Goal: Information Seeking & Learning: Learn about a topic

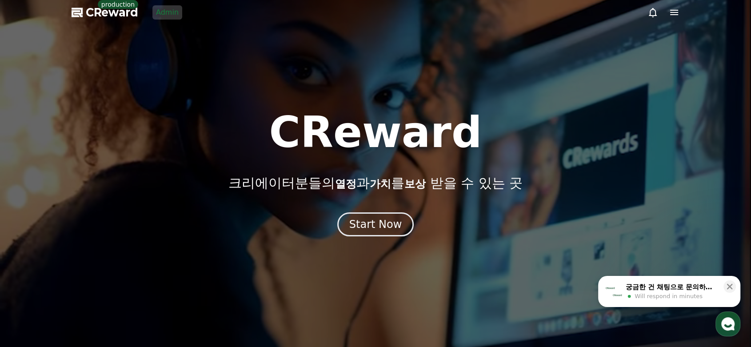
click at [172, 16] on link "Admin" at bounding box center [167, 12] width 30 height 14
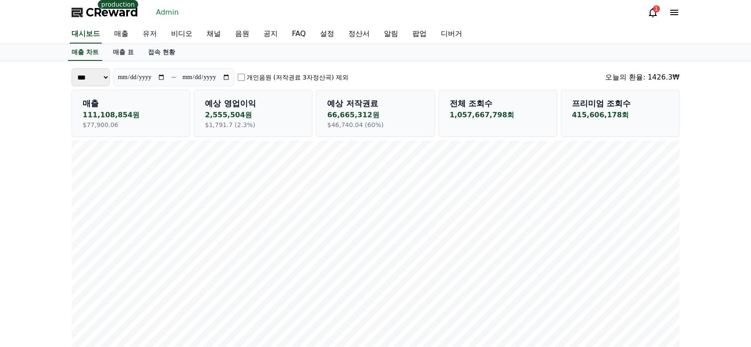
click at [151, 34] on link "유저" at bounding box center [150, 34] width 28 height 19
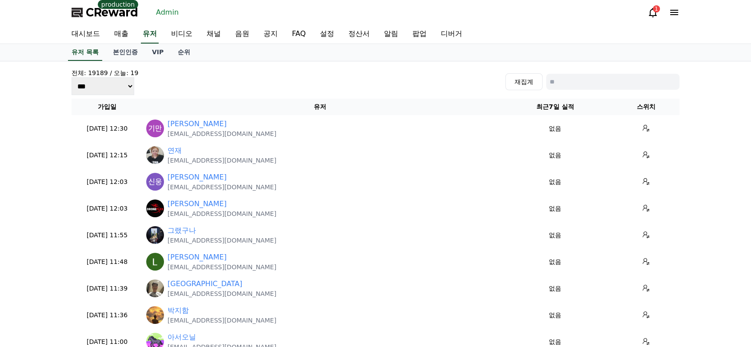
click at [586, 82] on input at bounding box center [612, 82] width 133 height 16
paste input "**********"
type input "**********"
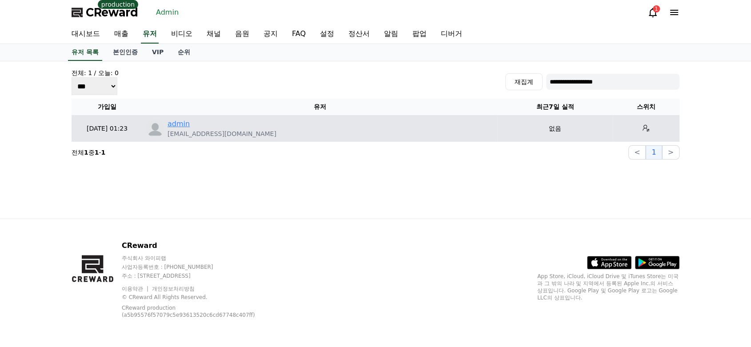
click at [180, 122] on link "admin" at bounding box center [179, 124] width 22 height 11
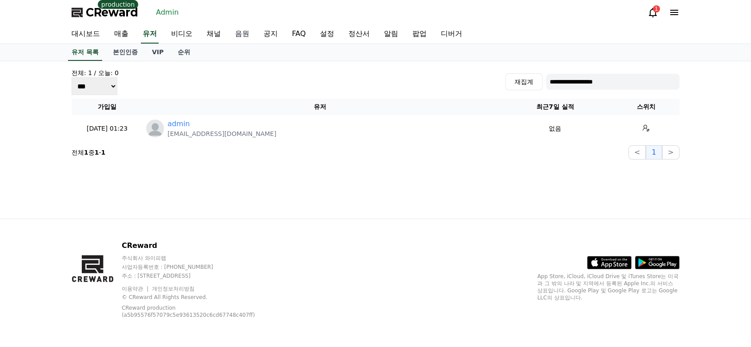
click at [242, 35] on link "음원" at bounding box center [242, 34] width 28 height 19
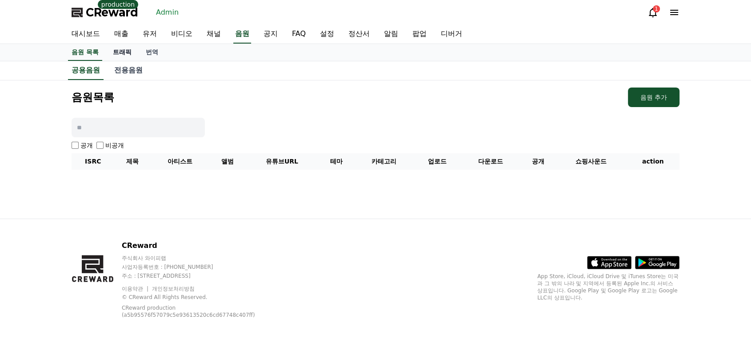
click at [121, 54] on link "트래픽" at bounding box center [122, 52] width 33 height 17
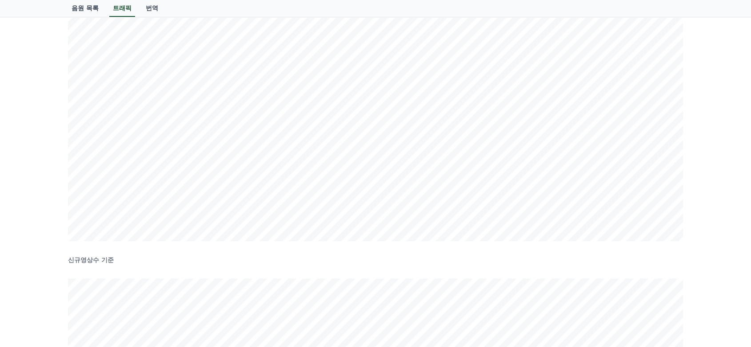
scroll to position [169, 0]
click at [45, 84] on div "ISRC/음원명 검색 검색 유효조회수 기준 신규영상수 기준" at bounding box center [375, 255] width 751 height 726
click at [701, 188] on div "ISRC/음원명 검색 검색 유효조회수 기준 신규영상수 기준" at bounding box center [375, 305] width 751 height 726
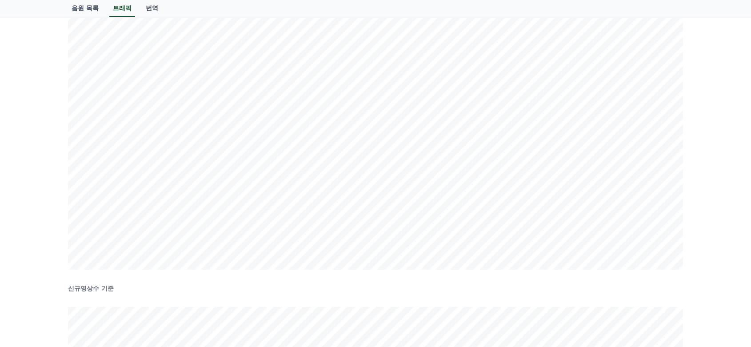
click at [689, 113] on div "ISRC/음원명 검색 검색 유효조회수 기준 신규영상수 기준" at bounding box center [375, 255] width 751 height 726
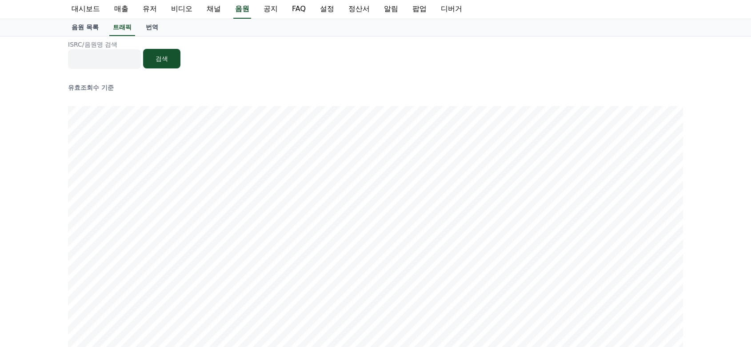
scroll to position [0, 0]
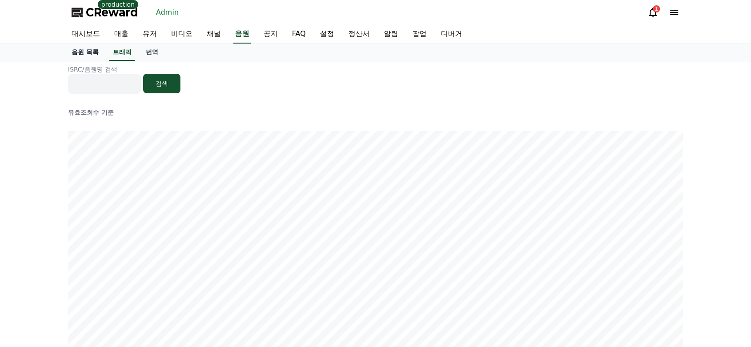
click at [68, 59] on link "음원 목록" at bounding box center [84, 52] width 41 height 17
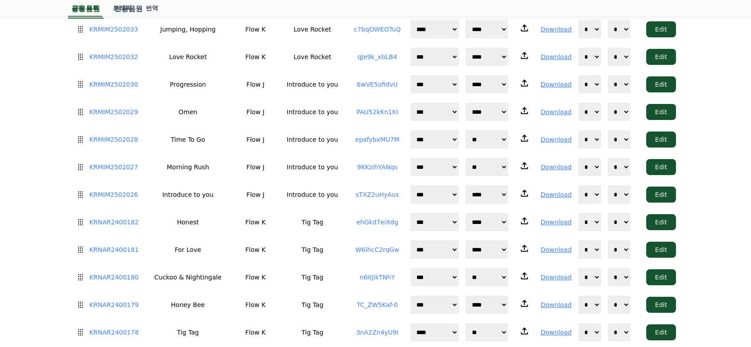
scroll to position [2567, 0]
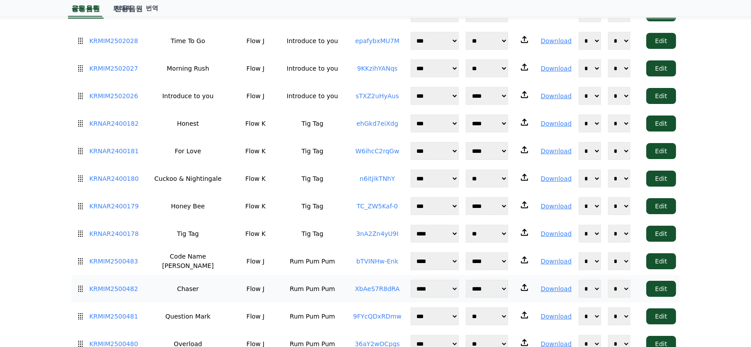
drag, startPoint x: 48, startPoint y: 127, endPoint x: 220, endPoint y: 241, distance: 206.6
click at [553, 274] on div "음원목록 음원 추가 공개 비공개 ISRC 제목 아티스트 앨범 유튜브URL 테마 카테고리 업로드 다운로드 공개 쇼핑사운드 action KRMIM…" at bounding box center [375, 289] width 751 height 5552
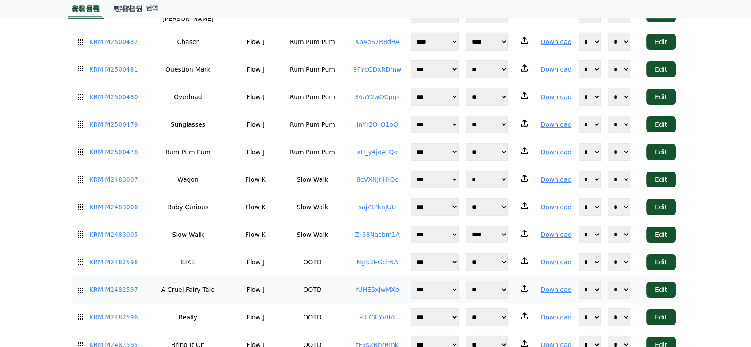
scroll to position [2716, 0]
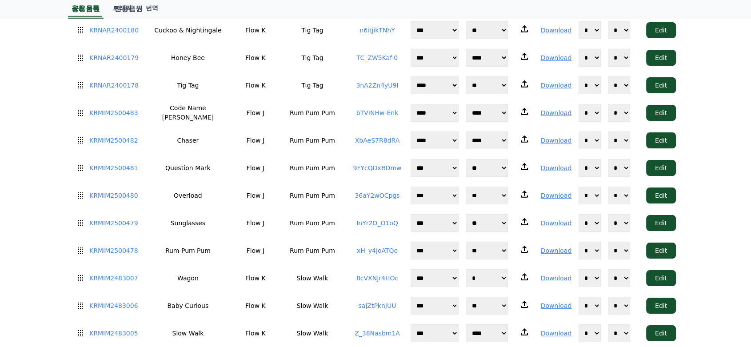
click at [31, 196] on div "음원목록 음원 추가 공개 비공개 ISRC 제목 아티스트 앨범 유튜브URL 테마 카테고리 업로드 다운로드 공개 쇼핑사운드 action KRMIM…" at bounding box center [375, 141] width 751 height 5552
click at [28, 179] on div "음원목록 음원 추가 공개 비공개 ISRC 제목 아티스트 앨범 유튜브URL 테마 카테고리 업로드 다운로드 공개 쇼핑사운드 action KRMIM…" at bounding box center [375, 141] width 751 height 5552
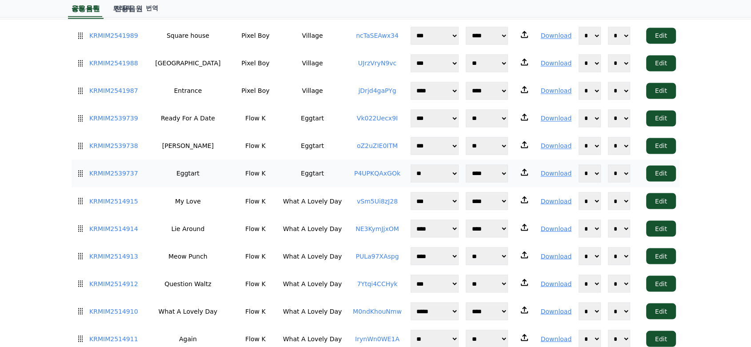
scroll to position [1481, 0]
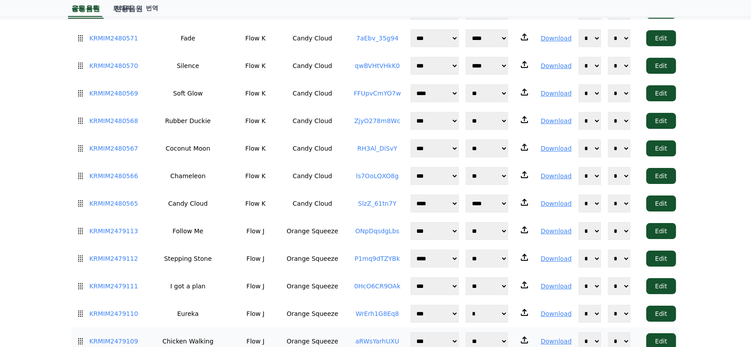
scroll to position [3308, 0]
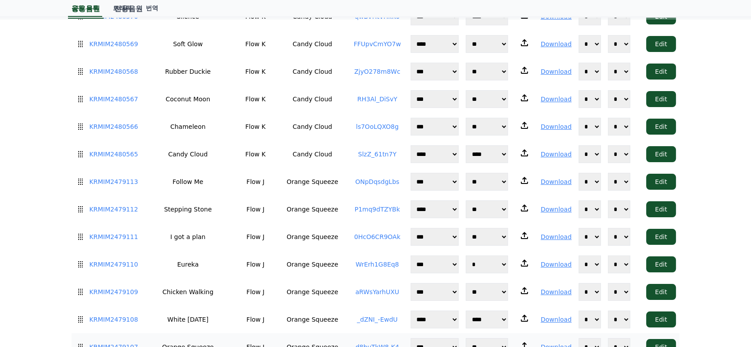
click at [297, 333] on td "Orange Squeeze" at bounding box center [312, 347] width 70 height 28
click at [301, 306] on td "Orange Squeeze" at bounding box center [312, 320] width 70 height 28
click at [308, 278] on td "Orange Squeeze" at bounding box center [312, 292] width 70 height 28
click at [312, 251] on td "Orange Squeeze" at bounding box center [312, 265] width 70 height 28
click at [314, 223] on td "Orange Squeeze" at bounding box center [312, 237] width 70 height 28
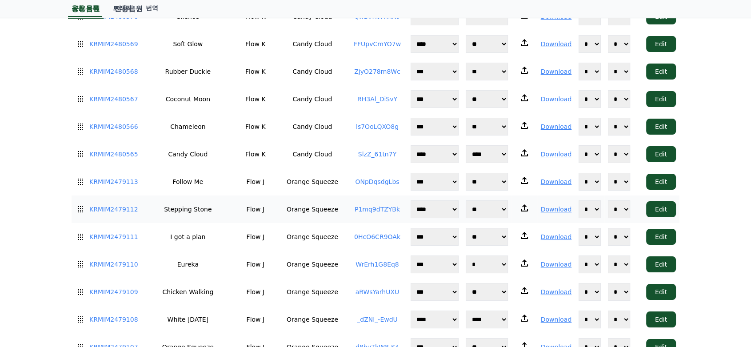
click at [319, 196] on td "Orange Squeeze" at bounding box center [312, 210] width 70 height 28
click at [320, 168] on td "Orange Squeeze" at bounding box center [312, 182] width 70 height 28
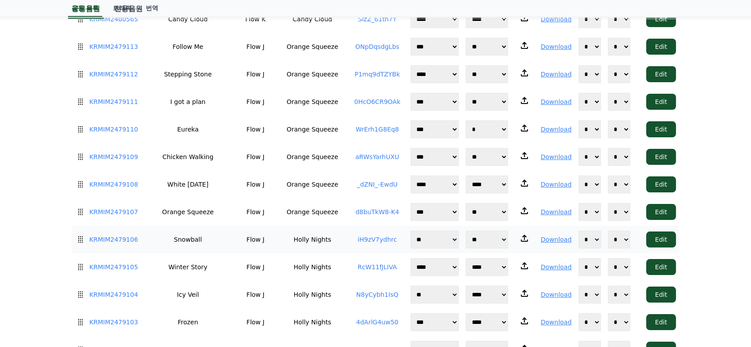
scroll to position [3456, 0]
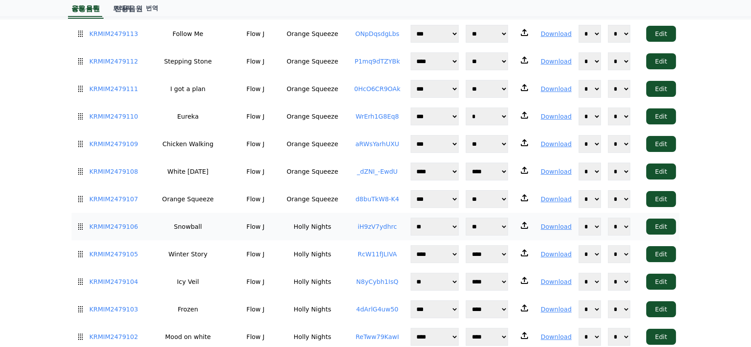
click at [277, 213] on td "Holly Nights" at bounding box center [312, 227] width 70 height 28
click at [277, 240] on td "Holly Nights" at bounding box center [312, 254] width 70 height 28
click at [282, 268] on td "Holly Nights" at bounding box center [312, 282] width 70 height 28
click at [284, 296] on td "Holly Nights" at bounding box center [312, 310] width 70 height 28
click at [292, 323] on td "Holly Nights" at bounding box center [312, 337] width 70 height 28
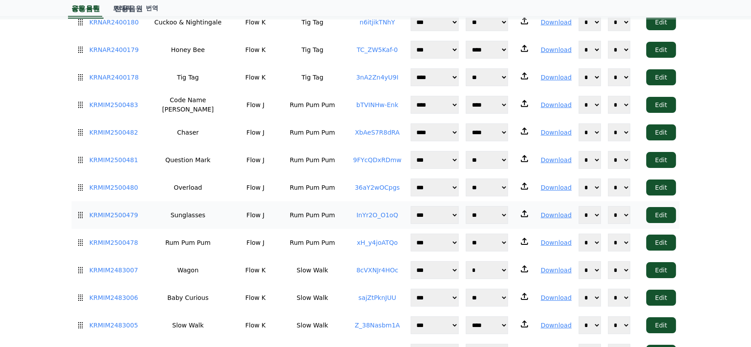
scroll to position [2667, 0]
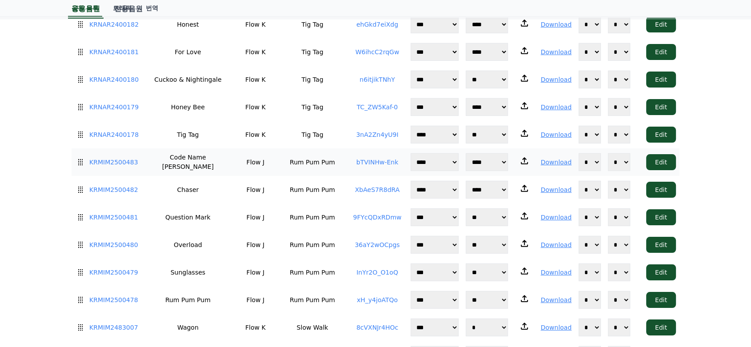
click at [309, 148] on td "Rum Pum Pum" at bounding box center [312, 162] width 70 height 28
click at [318, 176] on td "Rum Pum Pum" at bounding box center [312, 190] width 70 height 28
click at [320, 204] on td "Rum Pum Pum" at bounding box center [312, 218] width 70 height 28
click at [320, 231] on td "Rum Pum Pum" at bounding box center [312, 245] width 70 height 28
click at [320, 259] on td "Rum Pum Pum" at bounding box center [312, 273] width 70 height 28
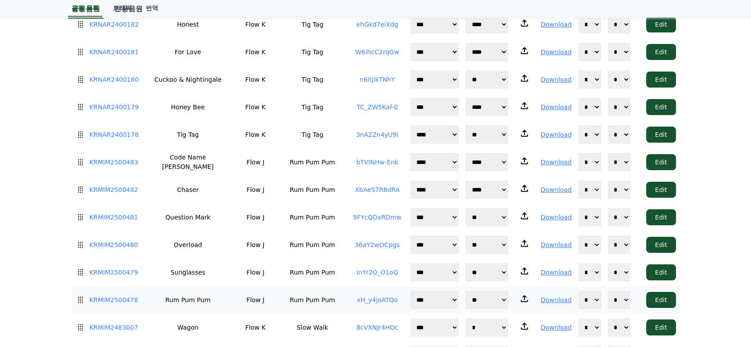
click at [320, 286] on td "Rum Pum Pum" at bounding box center [312, 300] width 70 height 28
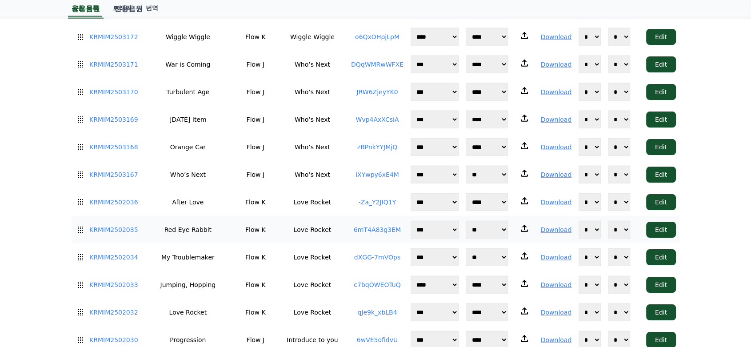
scroll to position [2197, 0]
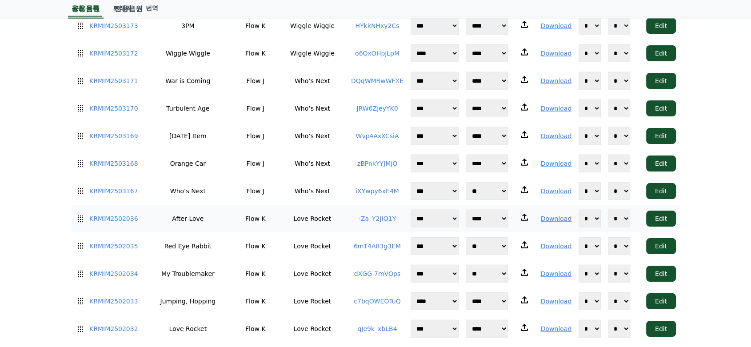
click at [308, 205] on td "Love Rocket" at bounding box center [312, 219] width 70 height 28
click at [310, 232] on td "Love Rocket" at bounding box center [312, 246] width 70 height 28
click at [309, 260] on td "Love Rocket" at bounding box center [312, 274] width 70 height 28
click at [311, 288] on td "Love Rocket" at bounding box center [312, 302] width 70 height 28
click at [312, 315] on td "Love Rocket" at bounding box center [312, 329] width 70 height 28
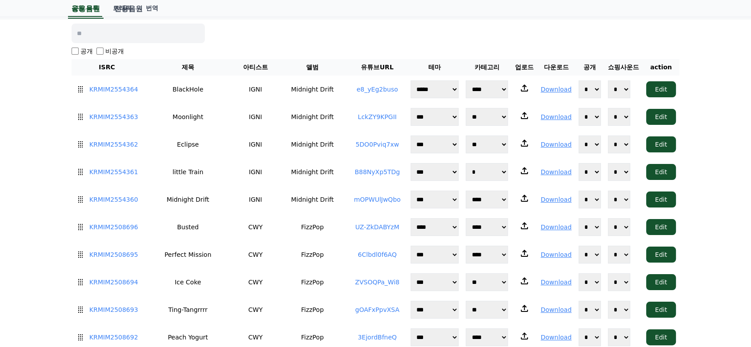
scroll to position [0, 0]
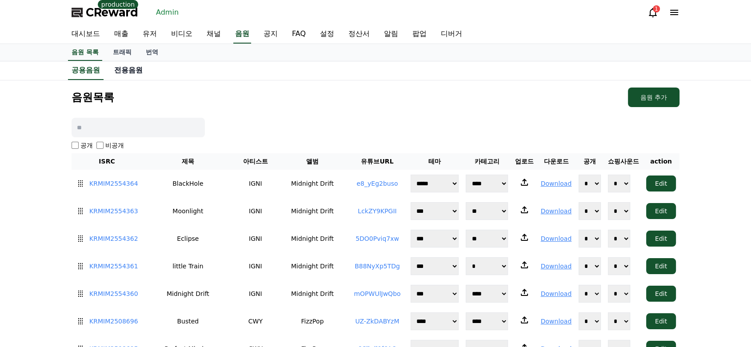
click at [131, 63] on link "전용음원" at bounding box center [128, 70] width 43 height 18
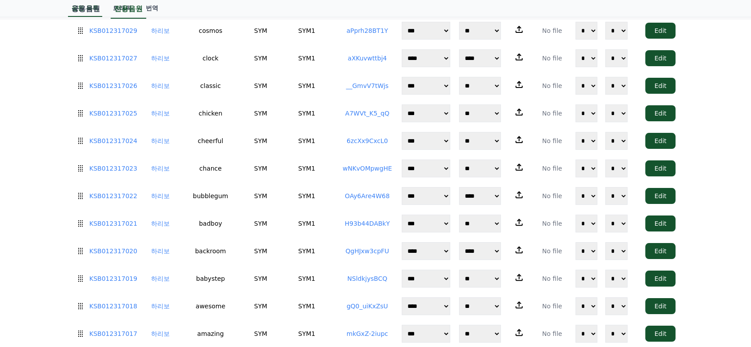
scroll to position [3639, 0]
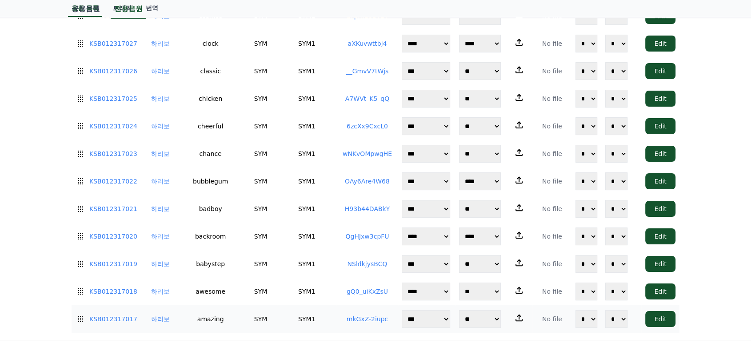
click at [283, 305] on td "SYM1" at bounding box center [306, 319] width 59 height 28
click at [283, 278] on td "SYM1" at bounding box center [306, 292] width 59 height 28
click at [283, 250] on td "SYM1" at bounding box center [306, 264] width 59 height 28
click at [286, 223] on td "SYM1" at bounding box center [306, 237] width 59 height 28
click at [288, 195] on td "SYM1" at bounding box center [306, 209] width 59 height 28
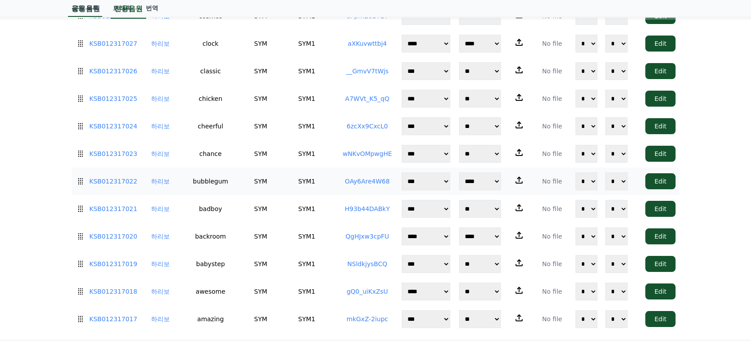
click at [291, 168] on td "SYM1" at bounding box center [306, 182] width 59 height 28
click at [292, 140] on td "SYM1" at bounding box center [306, 154] width 59 height 28
click at [295, 112] on td "SYM1" at bounding box center [306, 126] width 59 height 28
click at [295, 85] on td "SYM1" at bounding box center [306, 99] width 59 height 28
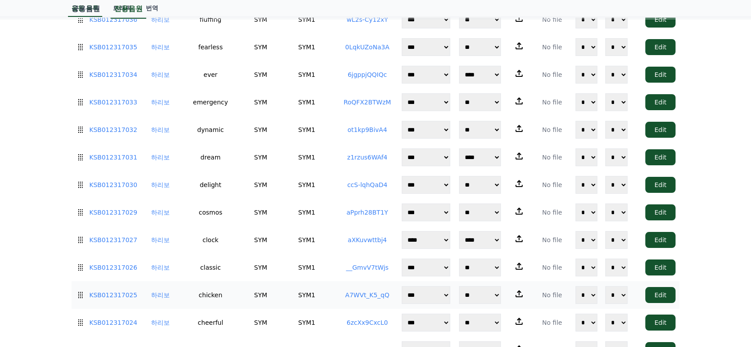
scroll to position [3442, 0]
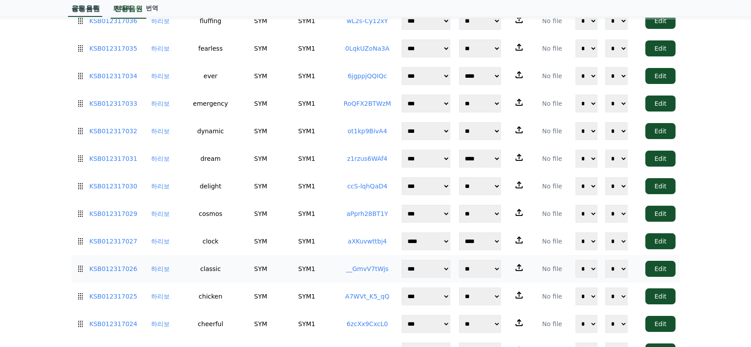
click at [282, 255] on td "SYM1" at bounding box center [306, 269] width 59 height 28
click at [284, 228] on td "SYM1" at bounding box center [306, 242] width 59 height 28
click at [286, 200] on td "SYM1" at bounding box center [306, 214] width 59 height 28
click at [288, 172] on td "SYM1" at bounding box center [306, 186] width 59 height 28
click at [291, 145] on td "SYM1" at bounding box center [306, 159] width 59 height 28
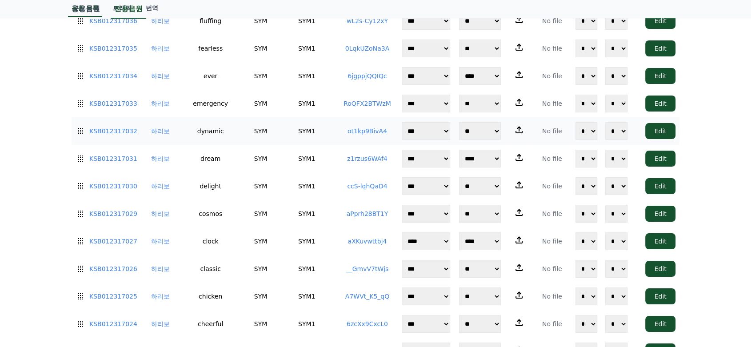
click at [293, 117] on td "SYM1" at bounding box center [306, 131] width 59 height 28
click at [293, 90] on td "SYM1" at bounding box center [306, 104] width 59 height 28
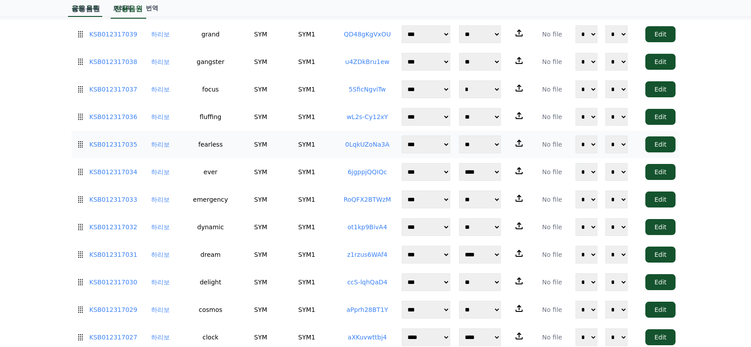
scroll to position [3294, 0]
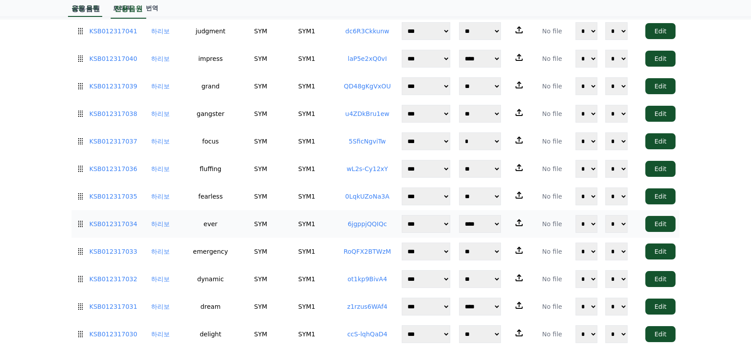
click at [282, 210] on td "SYM1" at bounding box center [306, 224] width 59 height 28
click at [282, 183] on td "SYM1" at bounding box center [306, 197] width 59 height 28
click at [283, 155] on td "SYM1" at bounding box center [306, 169] width 59 height 28
click at [285, 128] on td "SYM1" at bounding box center [306, 142] width 59 height 28
click at [288, 100] on td "SYM1" at bounding box center [306, 114] width 59 height 28
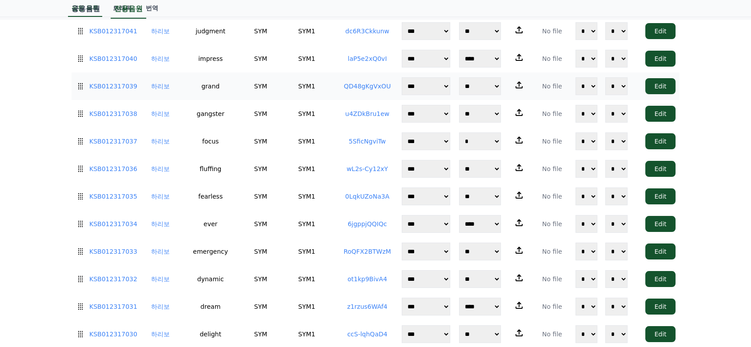
click at [292, 72] on td "SYM1" at bounding box center [306, 86] width 59 height 28
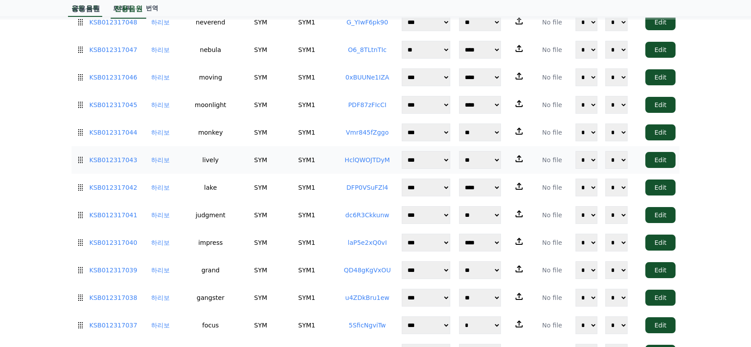
scroll to position [3096, 0]
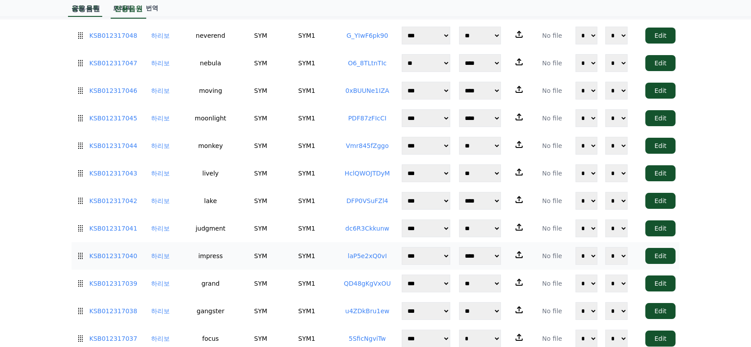
click at [304, 242] on td "SYM1" at bounding box center [306, 256] width 59 height 28
click at [302, 215] on td "SYM1" at bounding box center [306, 229] width 59 height 28
click at [300, 187] on td "SYM1" at bounding box center [306, 201] width 59 height 28
click at [300, 160] on td "SYM1" at bounding box center [306, 174] width 59 height 28
click at [303, 132] on td "SYM1" at bounding box center [306, 146] width 59 height 28
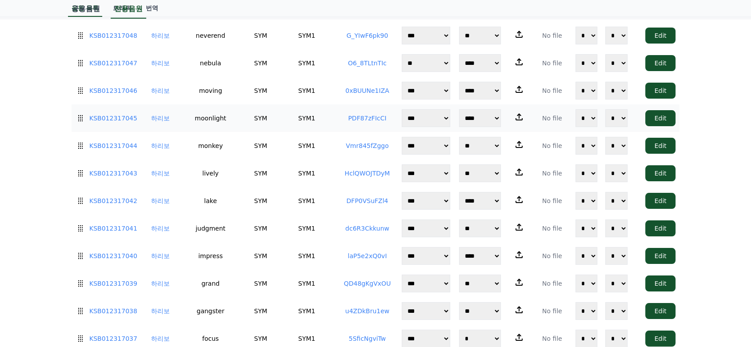
click at [308, 104] on td "SYM1" at bounding box center [306, 118] width 59 height 28
click at [311, 77] on td "SYM1" at bounding box center [306, 91] width 59 height 28
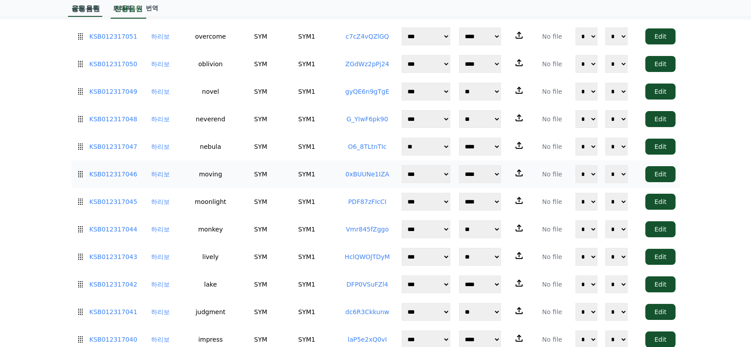
scroll to position [2997, 0]
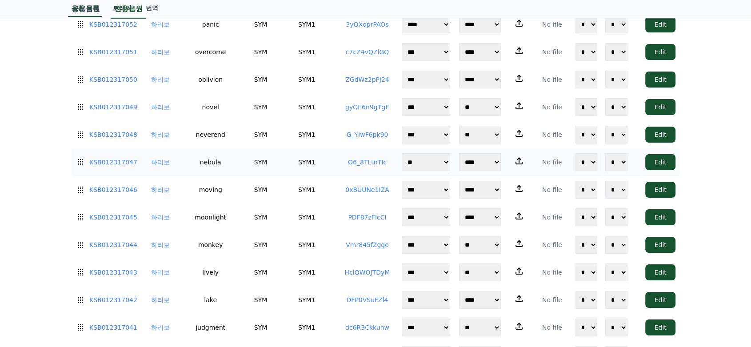
click at [302, 148] on td "SYM1" at bounding box center [306, 162] width 59 height 28
click at [303, 121] on td "SYM1" at bounding box center [306, 135] width 59 height 28
click at [306, 93] on td "SYM1" at bounding box center [306, 107] width 59 height 28
click at [306, 66] on td "SYM1" at bounding box center [306, 80] width 59 height 28
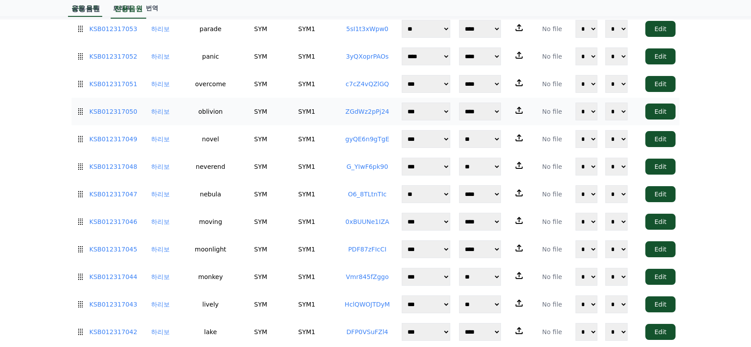
scroll to position [2948, 0]
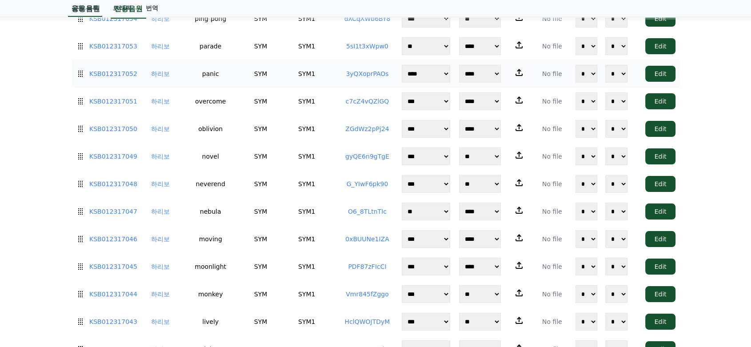
click at [310, 60] on td "SYM1" at bounding box center [306, 74] width 59 height 28
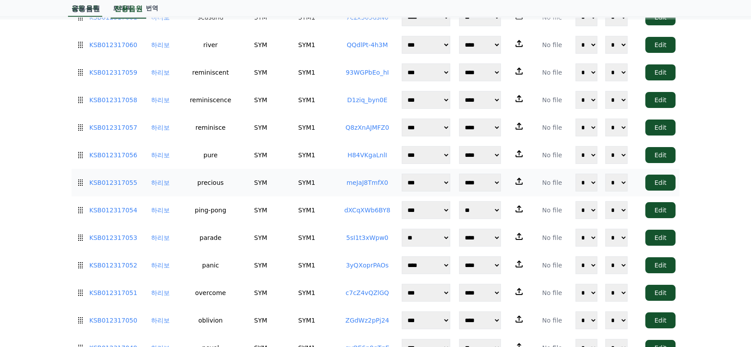
scroll to position [2751, 0]
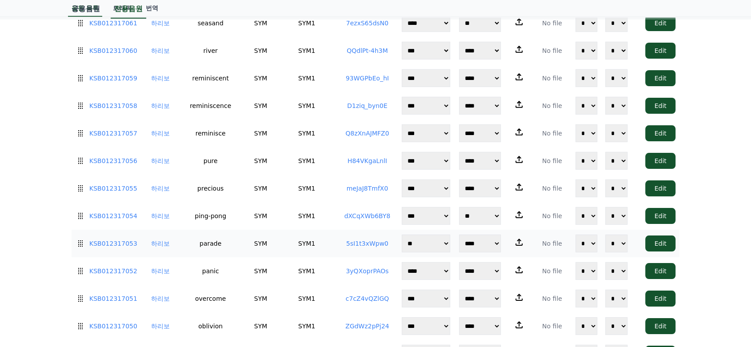
click at [309, 230] on td "SYM1" at bounding box center [306, 244] width 59 height 28
click at [309, 202] on td "SYM1" at bounding box center [306, 216] width 59 height 28
click at [309, 175] on td "SYM1" at bounding box center [306, 189] width 59 height 28
click at [309, 147] on td "SYM1" at bounding box center [306, 161] width 59 height 28
click at [312, 120] on td "SYM1" at bounding box center [306, 134] width 59 height 28
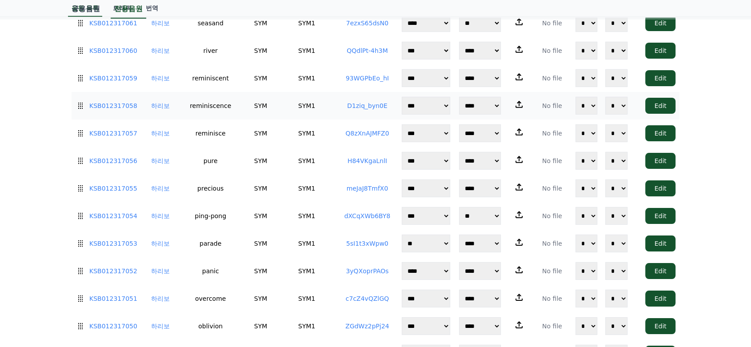
click at [313, 92] on td "SYM1" at bounding box center [306, 106] width 59 height 28
click at [313, 64] on td "SYM1" at bounding box center [306, 78] width 59 height 28
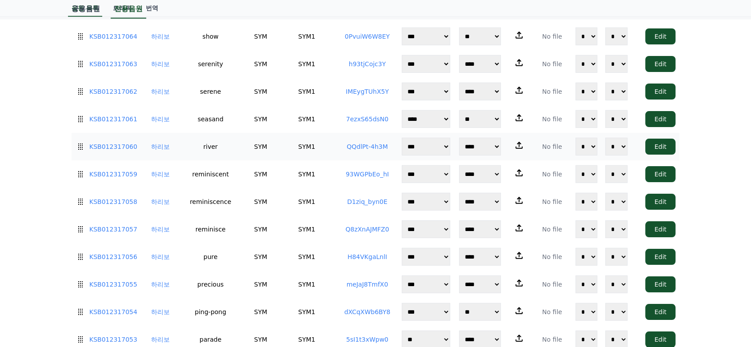
scroll to position [2652, 0]
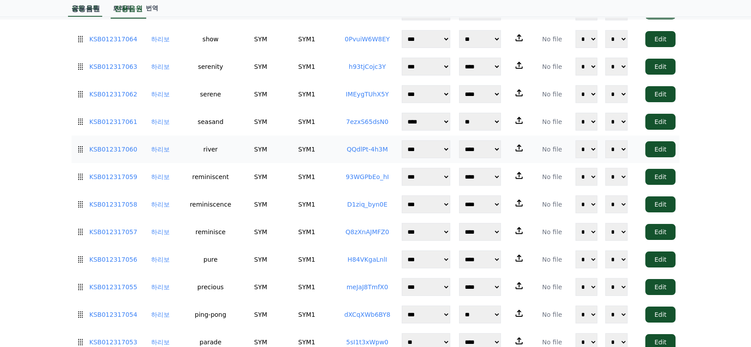
click at [312, 136] on td "SYM1" at bounding box center [306, 150] width 59 height 28
click at [307, 108] on td "SYM1" at bounding box center [306, 122] width 59 height 28
click at [307, 80] on td "SYM1" at bounding box center [306, 94] width 59 height 28
click at [309, 53] on td "SYM1" at bounding box center [306, 67] width 59 height 28
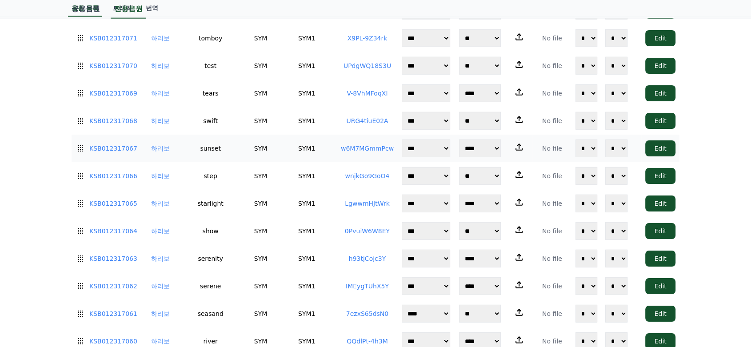
scroll to position [2454, 0]
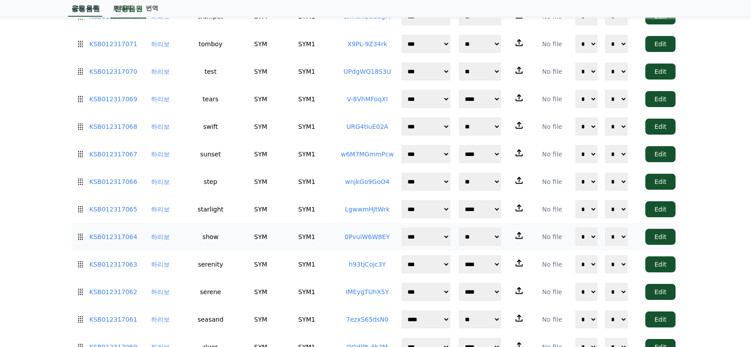
click at [228, 223] on td "show" at bounding box center [210, 237] width 67 height 28
click at [230, 196] on td "starlight" at bounding box center [210, 210] width 67 height 28
click at [234, 168] on td "step" at bounding box center [210, 182] width 67 height 28
click at [234, 140] on td "sunset" at bounding box center [210, 154] width 67 height 28
click at [237, 113] on td "swift" at bounding box center [210, 127] width 67 height 28
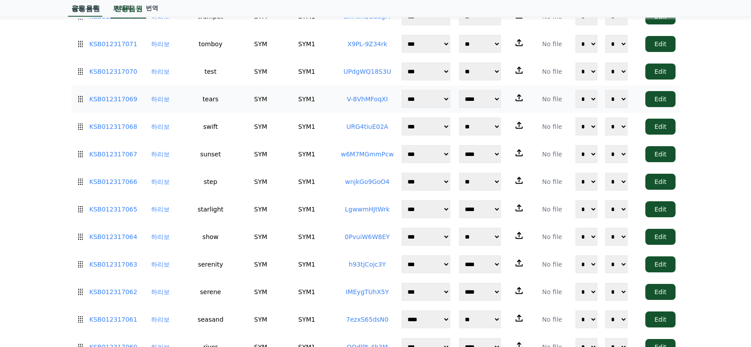
click at [236, 85] on td "tears" at bounding box center [210, 99] width 67 height 28
click at [235, 58] on td "test" at bounding box center [210, 72] width 67 height 28
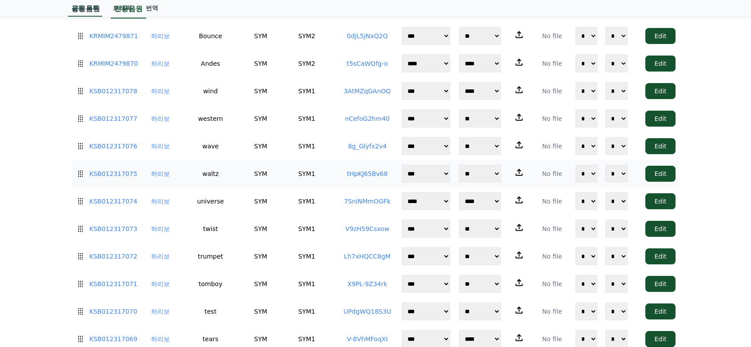
scroll to position [2207, 0]
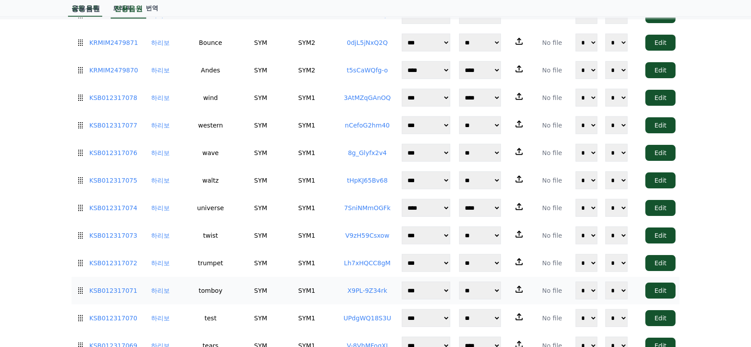
click at [238, 277] on td "tomboy" at bounding box center [210, 291] width 67 height 28
click at [238, 249] on td "trumpet" at bounding box center [210, 263] width 67 height 28
click at [238, 222] on td "twist" at bounding box center [210, 236] width 67 height 28
click at [237, 194] on td "universe" at bounding box center [210, 208] width 67 height 28
click at [239, 167] on td "waltz" at bounding box center [210, 181] width 67 height 28
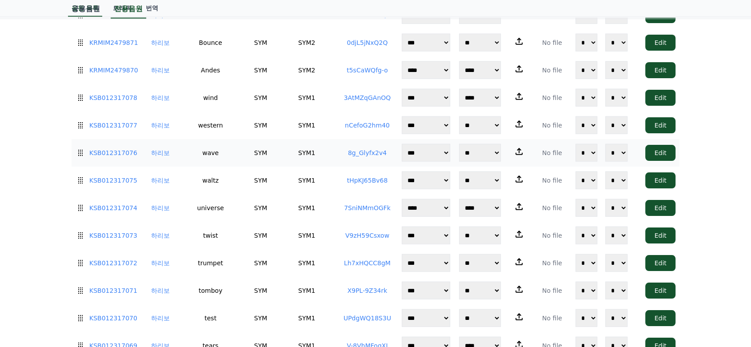
click at [244, 139] on td "SYM" at bounding box center [260, 153] width 33 height 28
click at [244, 112] on td "SYM" at bounding box center [260, 126] width 33 height 28
click at [244, 84] on td "SYM" at bounding box center [260, 98] width 33 height 28
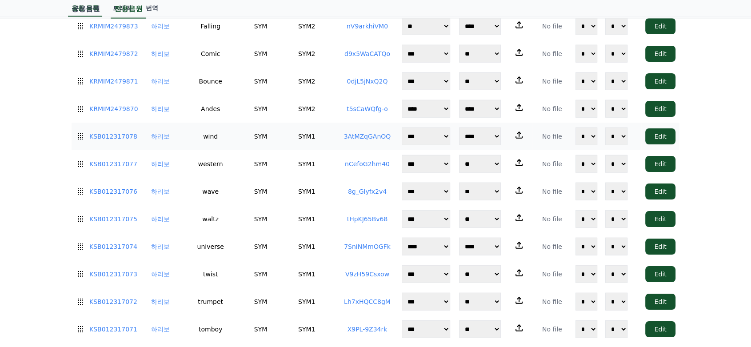
scroll to position [2158, 0]
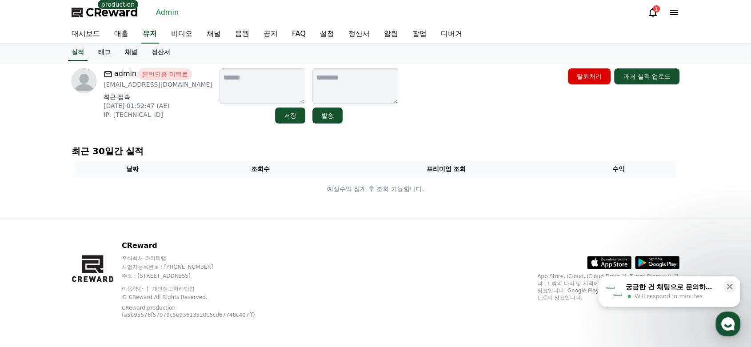
click at [136, 52] on link "채널" at bounding box center [131, 52] width 27 height 17
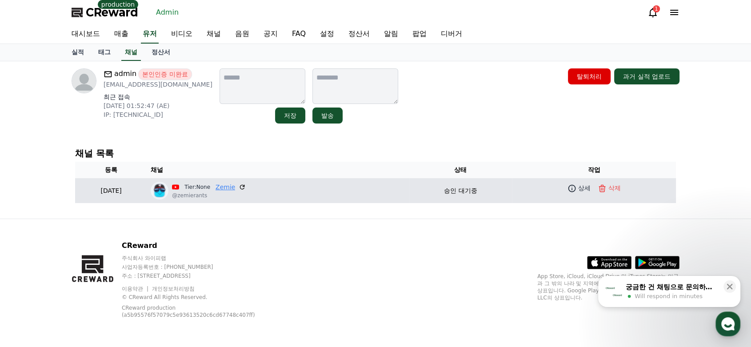
click at [235, 188] on link "Zemie" at bounding box center [226, 187] width 20 height 9
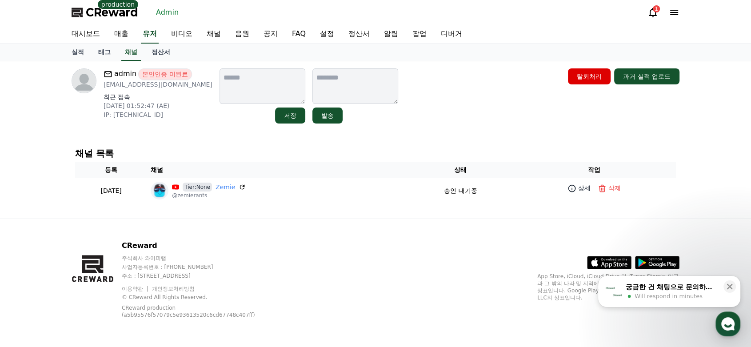
click at [451, 106] on div "admin 본인인증 미완료 [EMAIL_ADDRESS][DOMAIN_NAME] 최근 접속 [DATE] 01:52:47 (AE) IP: [TEC…" at bounding box center [376, 95] width 608 height 55
click at [88, 35] on link "대시보드" at bounding box center [85, 34] width 43 height 19
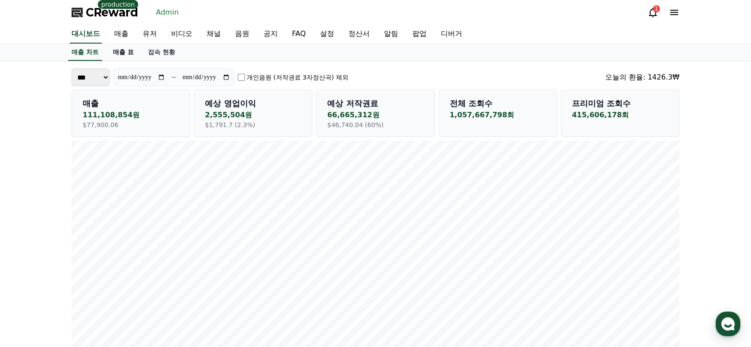
click at [117, 51] on link "매출 표" at bounding box center [123, 52] width 35 height 17
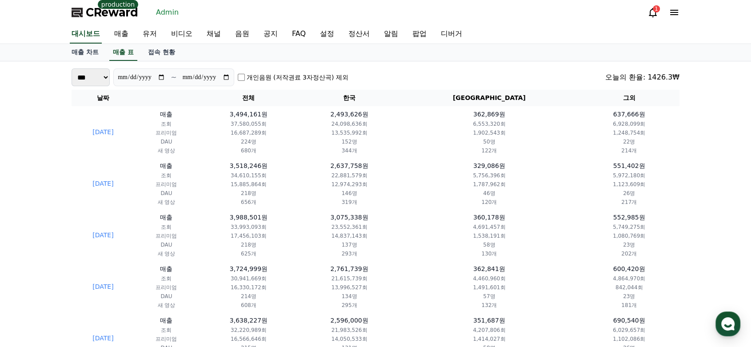
click at [103, 74] on select "*** **" at bounding box center [91, 77] width 38 height 18
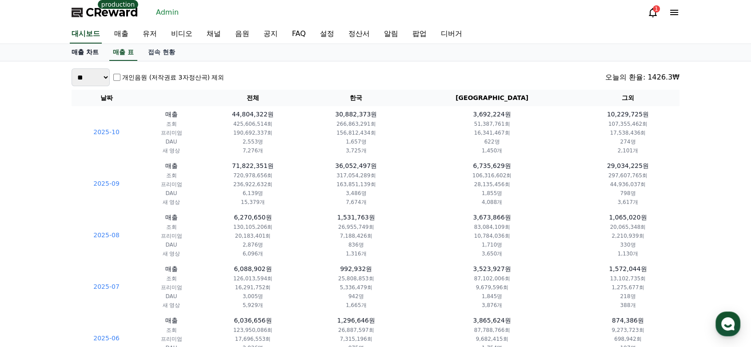
click at [91, 55] on link "매출 차트" at bounding box center [84, 52] width 41 height 17
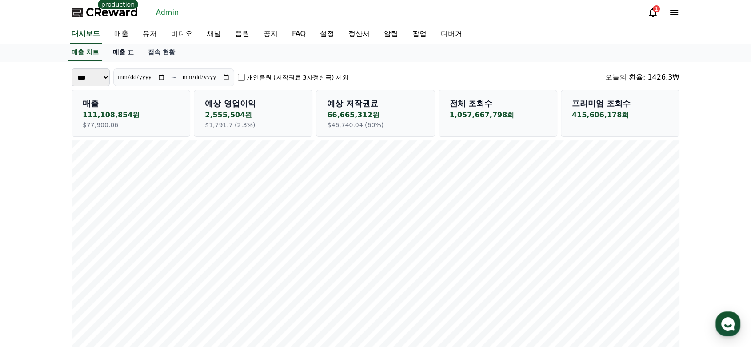
click at [121, 52] on link "매출 표" at bounding box center [123, 52] width 35 height 17
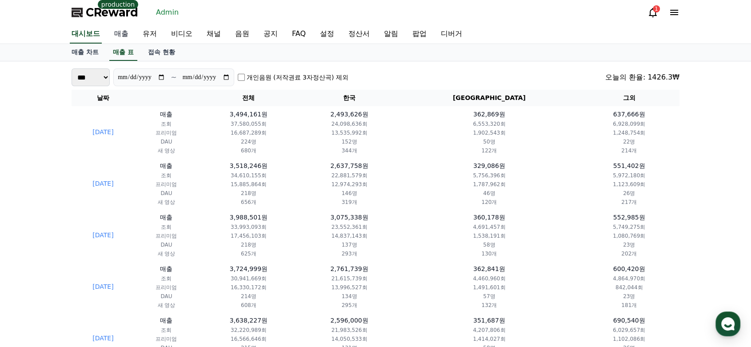
click at [122, 38] on link "매출" at bounding box center [121, 34] width 28 height 19
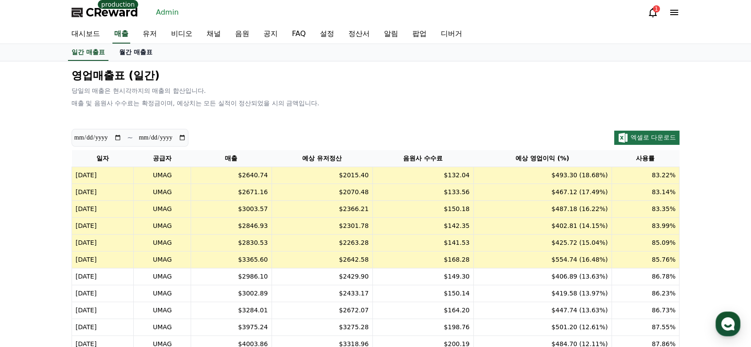
click at [122, 55] on link "월간 매출표" at bounding box center [136, 52] width 48 height 17
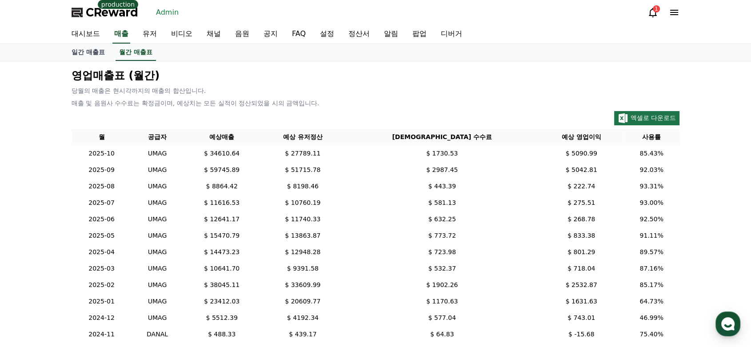
click at [64, 139] on div "영업매출표 (월간) 당월의 매출은 현시각까지의 매출의 합산입니다. 매출 및 음원사 수수료는 확정금이며, 예상치는 모든 실적이 정산되었을 시의 …" at bounding box center [375, 205] width 751 height 288
click at [336, 96] on div "영업매출표 (월간) 당월의 매출은 현시각까지의 매출의 합산입니다. 매출 및 음원사 수수료는 확정금이며, 예상치는 모든 실적이 정산되었을 시의 …" at bounding box center [375, 205] width 615 height 281
click at [441, 97] on div "영업매출표 (월간) 당월의 매출은 현시각까지의 매출의 합산입니다. 매출 및 음원사 수수료는 확정금이며, 예상치는 모든 실적이 정산되었을 시의 …" at bounding box center [375, 205] width 615 height 281
click at [392, 123] on div "엑셀로 다운로드" at bounding box center [376, 118] width 608 height 14
click at [54, 144] on div "영업매출표 (월간) 당월의 매출은 현시각까지의 매출의 합산입니다. 매출 및 음원사 수수료는 확정금이며, 예상치는 모든 실적이 정산되었을 시의 …" at bounding box center [375, 205] width 751 height 288
